Goal: Transaction & Acquisition: Purchase product/service

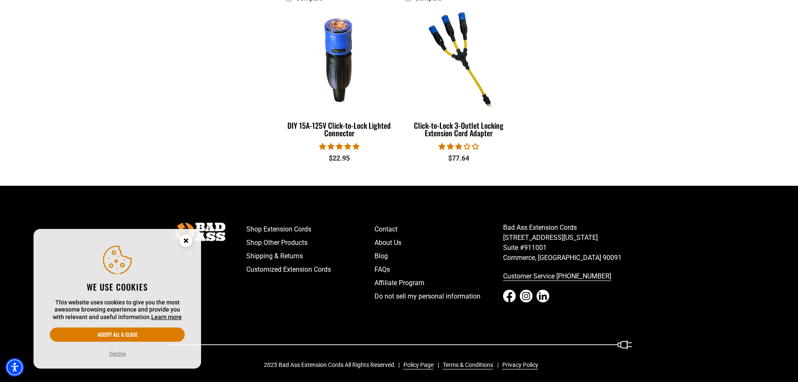
scroll to position [448, 0]
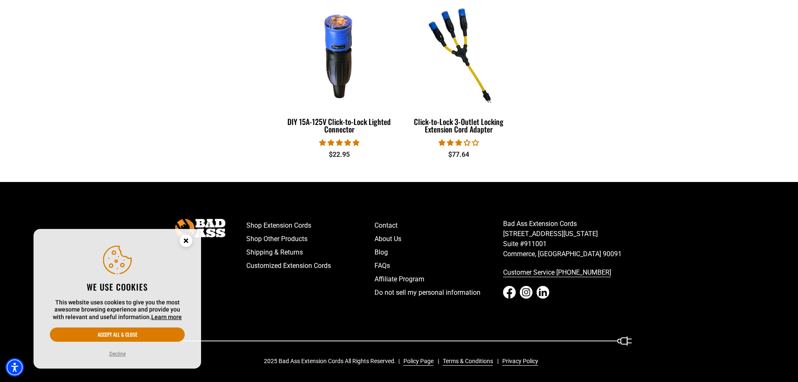
click at [186, 238] on circle "Close this option" at bounding box center [186, 240] width 13 height 13
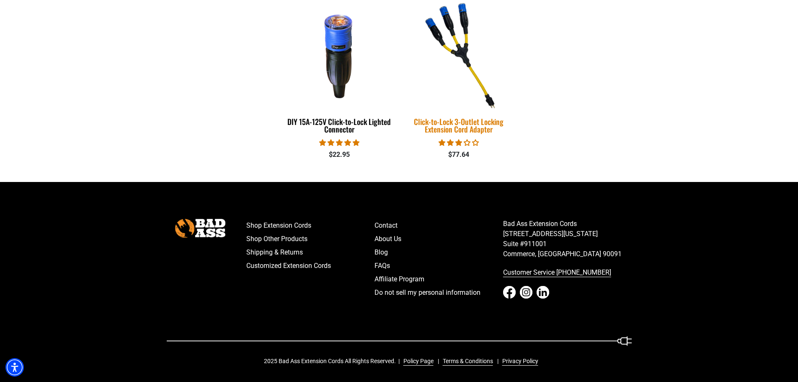
click at [456, 120] on div "Click-to-Lock 3-Outlet Locking Extension Cord Adapter" at bounding box center [458, 125] width 107 height 15
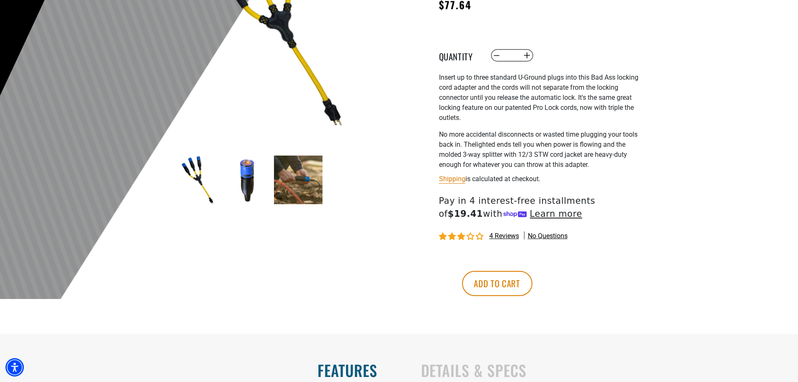
scroll to position [168, 0]
click at [245, 185] on img at bounding box center [247, 179] width 49 height 49
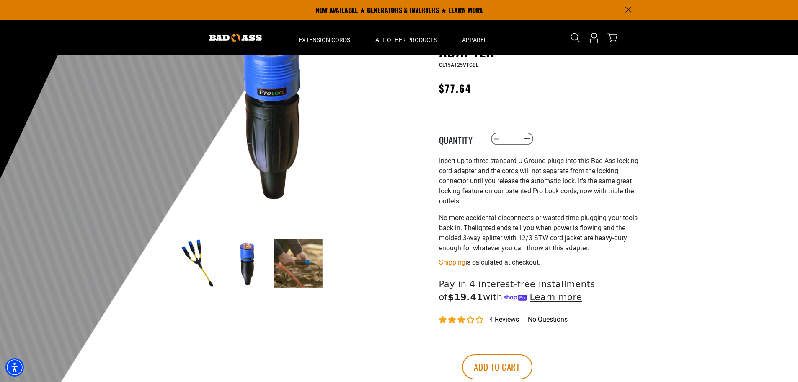
scroll to position [42, 0]
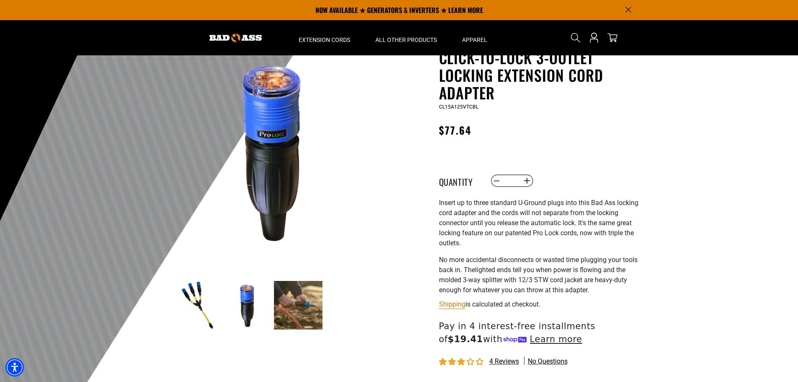
click at [301, 292] on img at bounding box center [298, 305] width 49 height 49
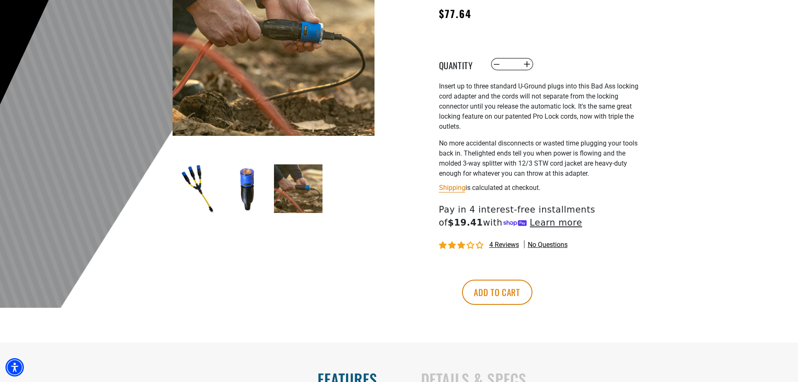
scroll to position [168, 0]
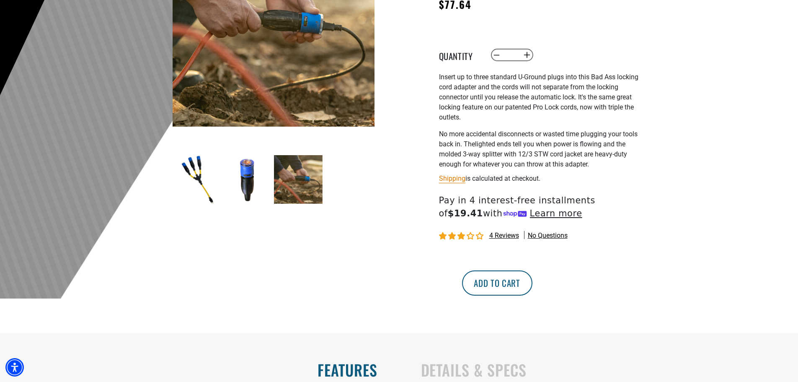
click at [532, 283] on button "Add to cart" at bounding box center [497, 282] width 70 height 25
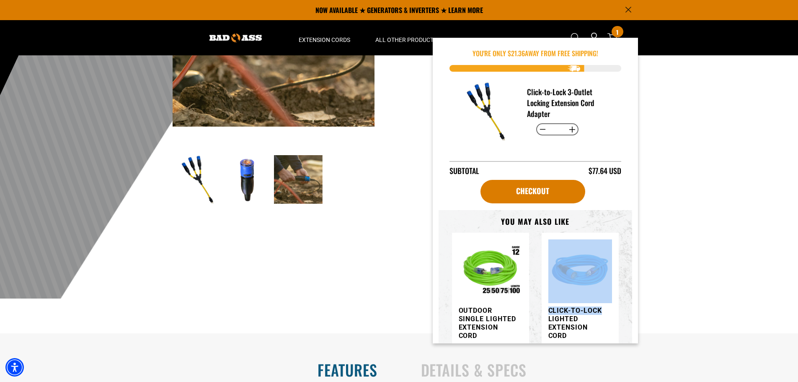
drag, startPoint x: 638, startPoint y: 230, endPoint x: 633, endPoint y: 305, distance: 75.6
click at [633, 305] on div "You're Only $ 21.36 away from free shipping! Click-to-Lock 3-Outlet Locking Ext…" at bounding box center [535, 190] width 205 height 305
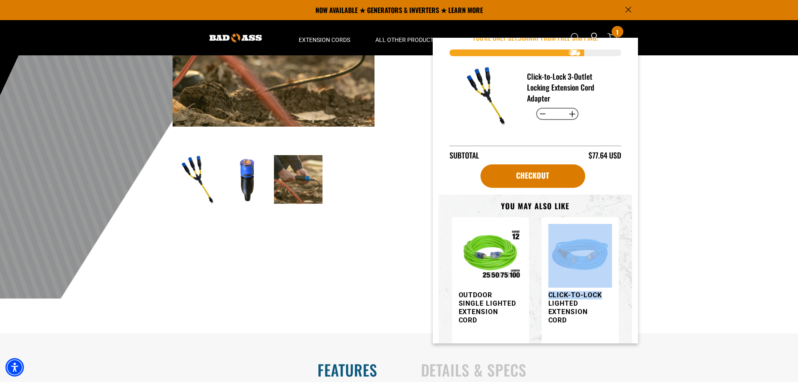
scroll to position [0, 0]
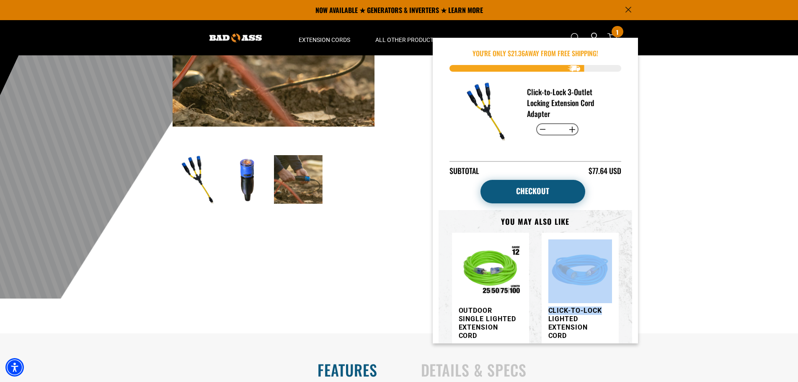
click at [530, 187] on link "Checkout" at bounding box center [532, 191] width 105 height 23
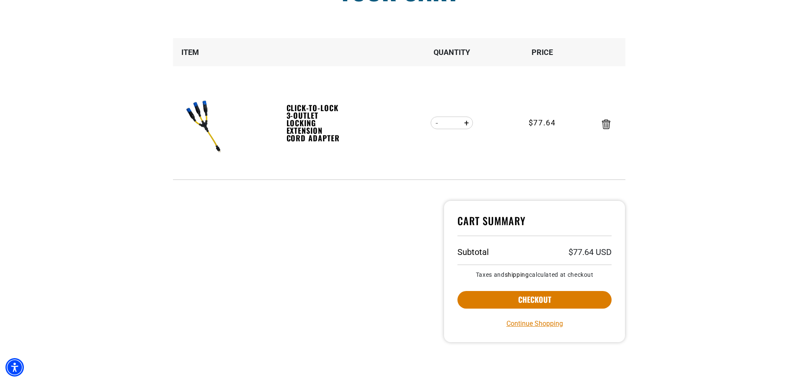
scroll to position [126, 0]
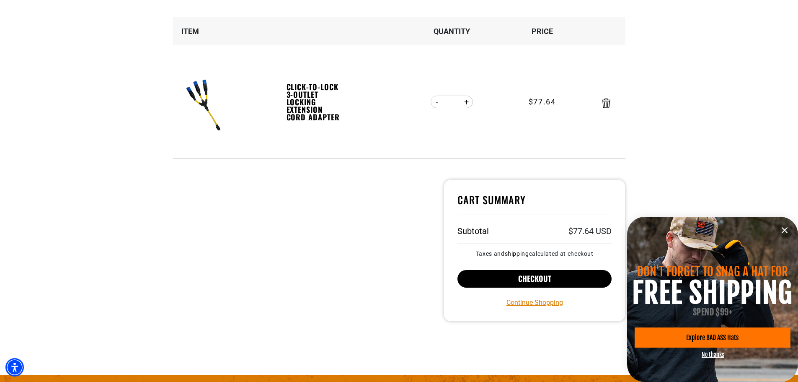
click at [542, 277] on button "Checkout" at bounding box center [534, 279] width 155 height 18
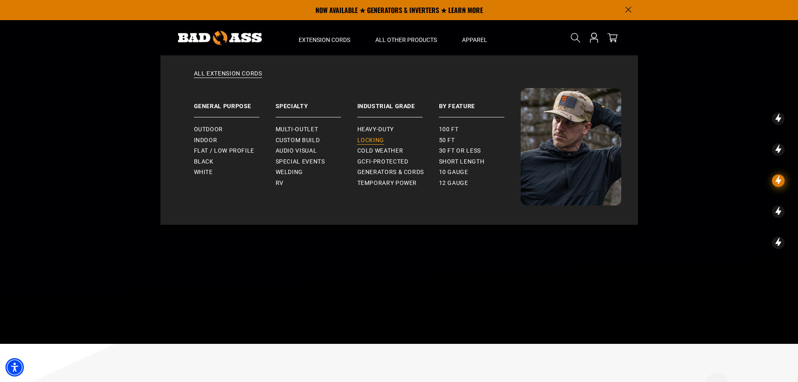
click at [378, 137] on span "Locking" at bounding box center [370, 141] width 27 height 8
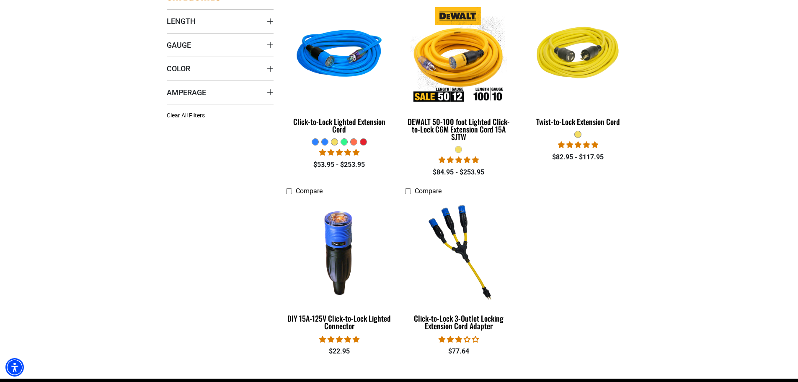
scroll to position [293, 0]
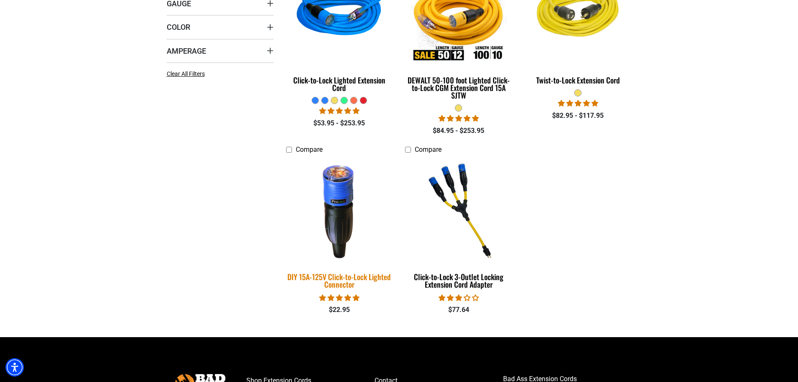
click at [337, 278] on div "DIY 15A-125V Click-to-Lock Lighted Connector" at bounding box center [339, 280] width 107 height 15
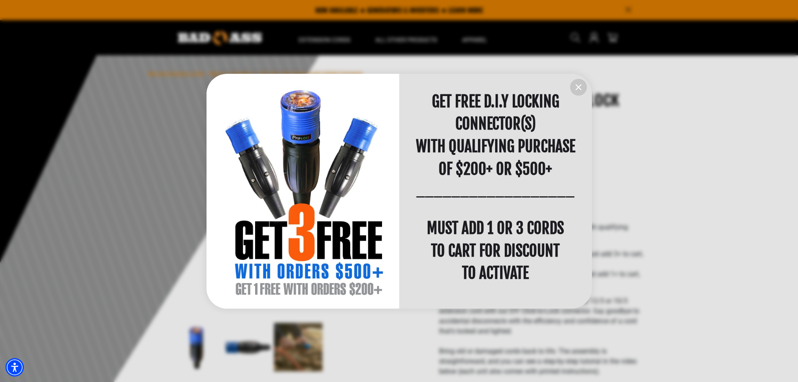
click at [579, 85] on icon "information" at bounding box center [578, 87] width 10 height 10
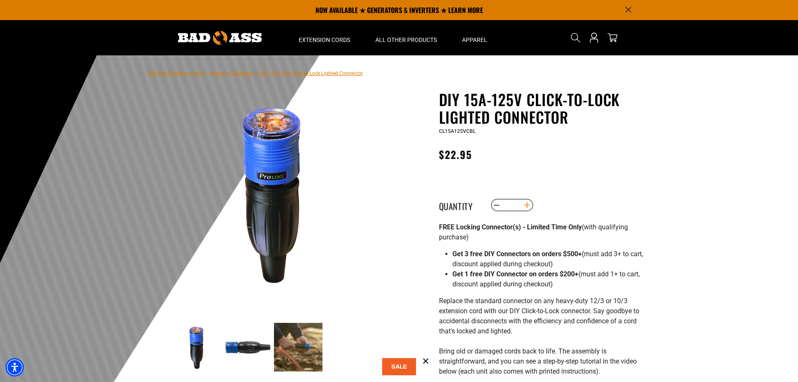
click at [526, 204] on button "Increase quantity for DIY 15A-125V Click-to-Lock Lighted Connector" at bounding box center [526, 205] width 13 height 14
type input "*"
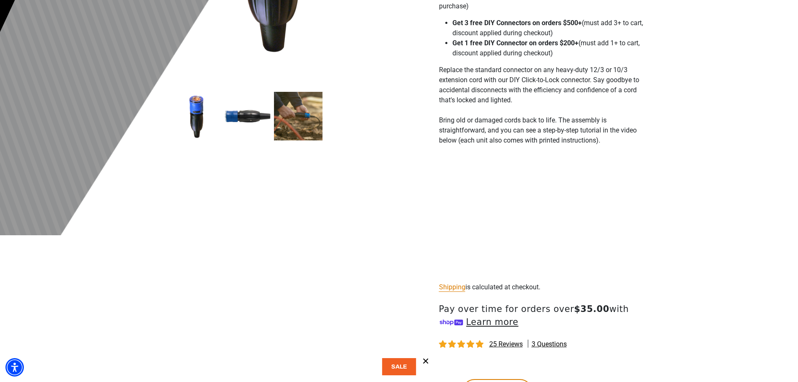
scroll to position [251, 0]
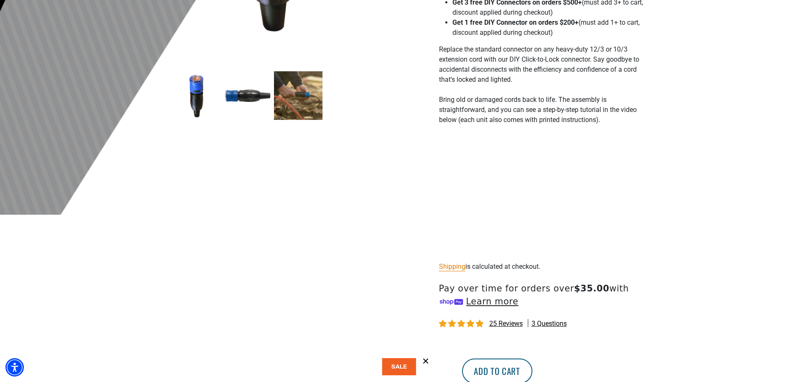
click at [532, 364] on button "Add to cart" at bounding box center [497, 370] width 70 height 25
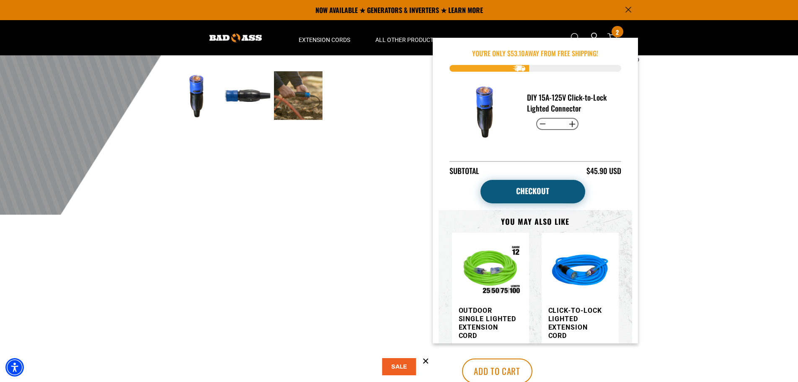
click at [530, 189] on link "Checkout" at bounding box center [532, 191] width 105 height 23
